Goal: Task Accomplishment & Management: Manage account settings

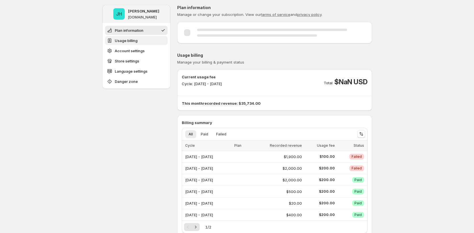
scroll to position [1, 0]
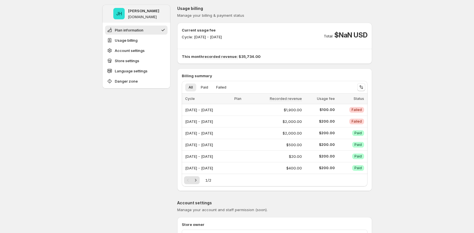
scroll to position [272, 0]
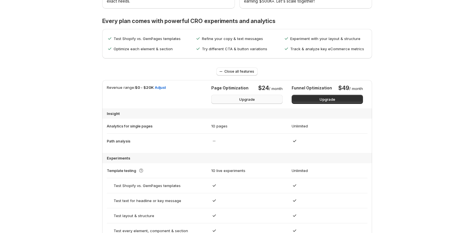
click at [273, 98] on button "Upgrade" at bounding box center [246, 99] width 71 height 9
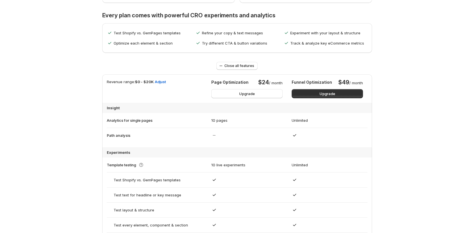
scroll to position [279, 0]
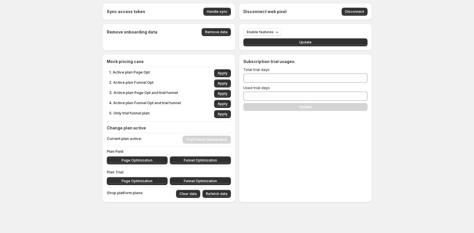
scroll to position [3, 0]
click at [126, 160] on span "Page Optimization" at bounding box center [136, 160] width 31 height 5
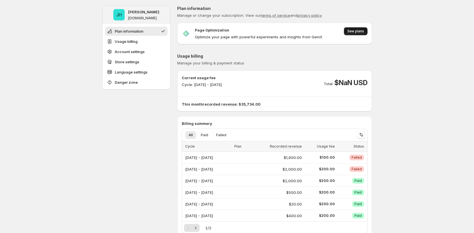
click at [360, 33] on span "See plans" at bounding box center [355, 31] width 17 height 5
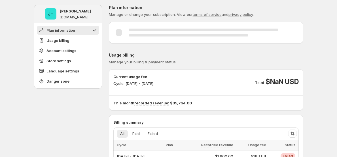
scroll to position [1, 0]
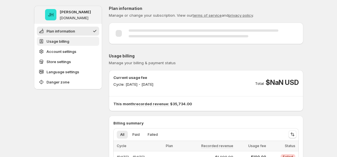
click at [56, 39] on span "Usage billing" at bounding box center [58, 42] width 23 height 6
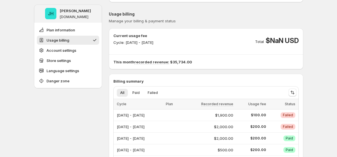
scroll to position [48, 0]
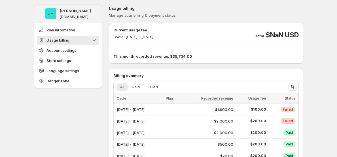
click at [59, 41] on span "Usage billing" at bounding box center [58, 40] width 23 height 6
click at [59, 53] on button "Account settings" at bounding box center [68, 50] width 62 height 9
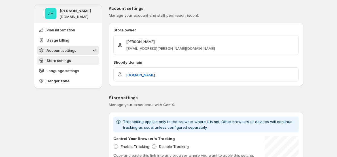
click at [62, 60] on span "Store settings" at bounding box center [59, 61] width 24 height 6
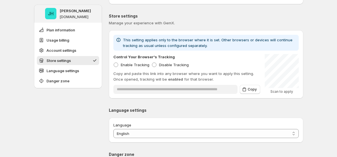
scroll to position [332, 0]
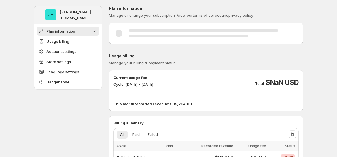
click at [285, 31] on div at bounding box center [206, 33] width 195 height 12
click at [288, 30] on div at bounding box center [206, 33] width 195 height 12
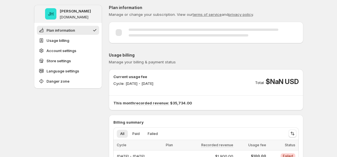
scroll to position [1, 0]
